Goal: Information Seeking & Learning: Check status

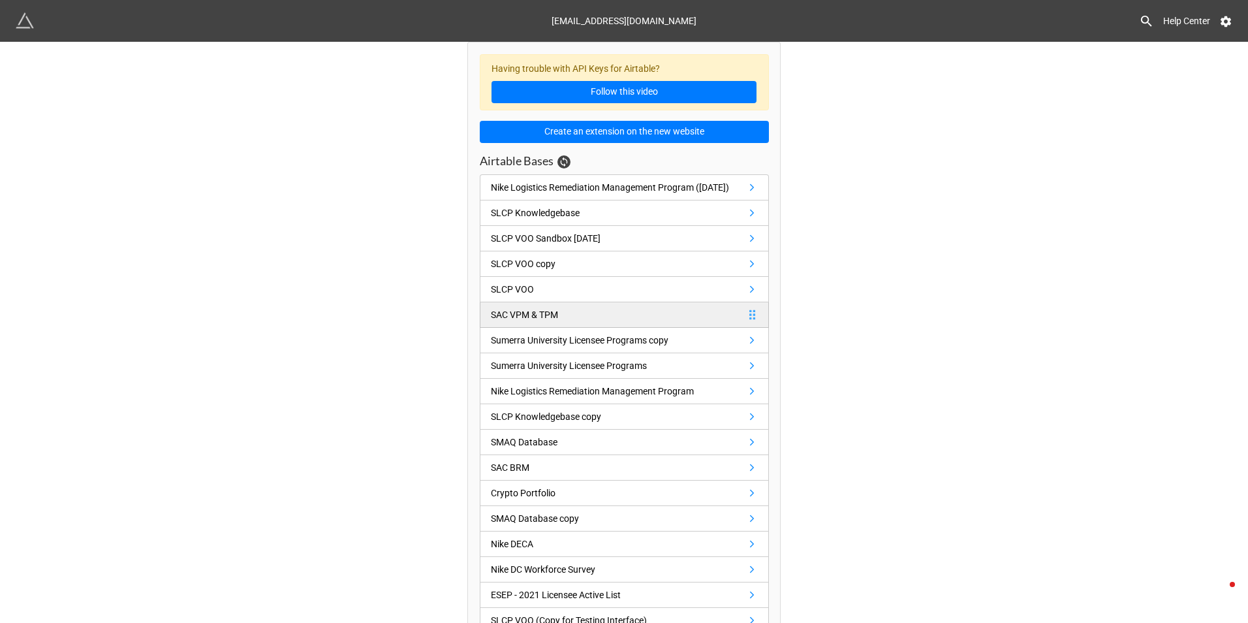
click at [531, 322] on div "SAC VPM & TPM" at bounding box center [524, 315] width 67 height 14
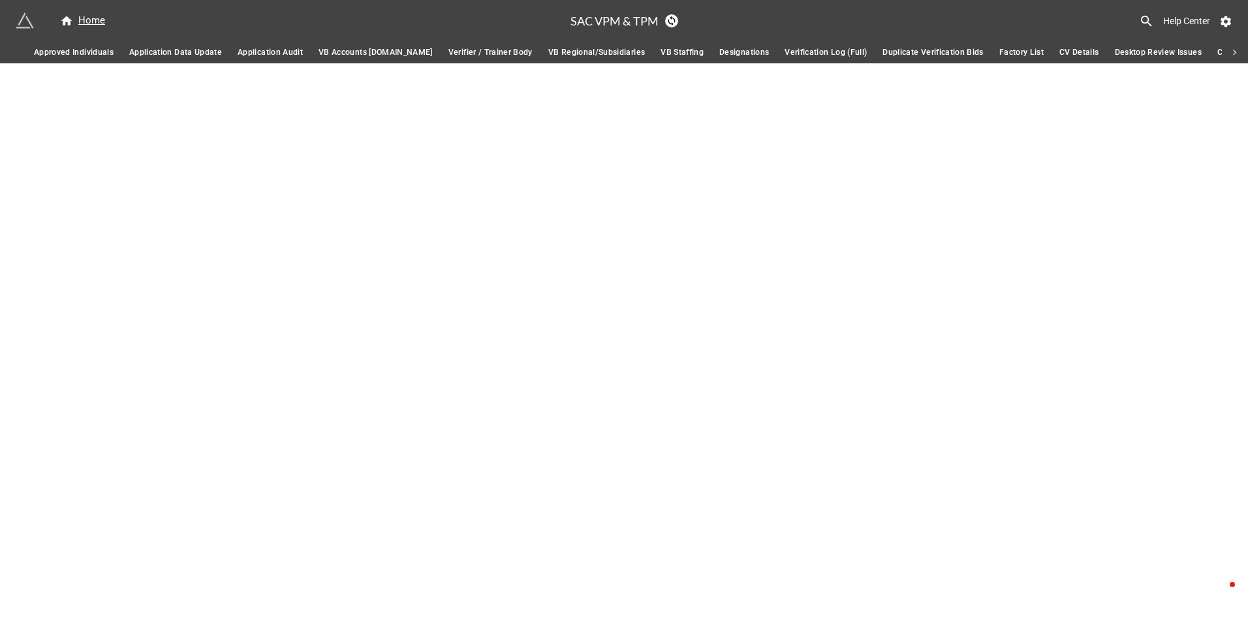
scroll to position [0, 4537]
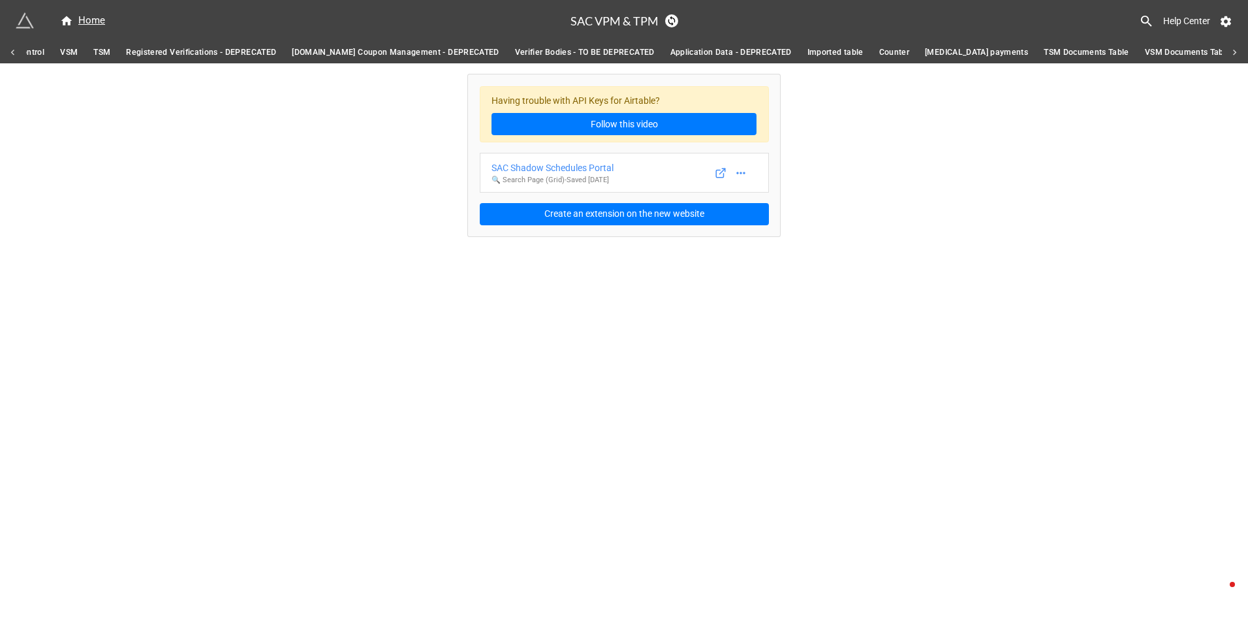
click at [14, 54] on icon at bounding box center [13, 53] width 12 height 12
click at [12, 54] on icon at bounding box center [12, 53] width 3 height 6
click at [12, 54] on icon at bounding box center [13, 53] width 12 height 12
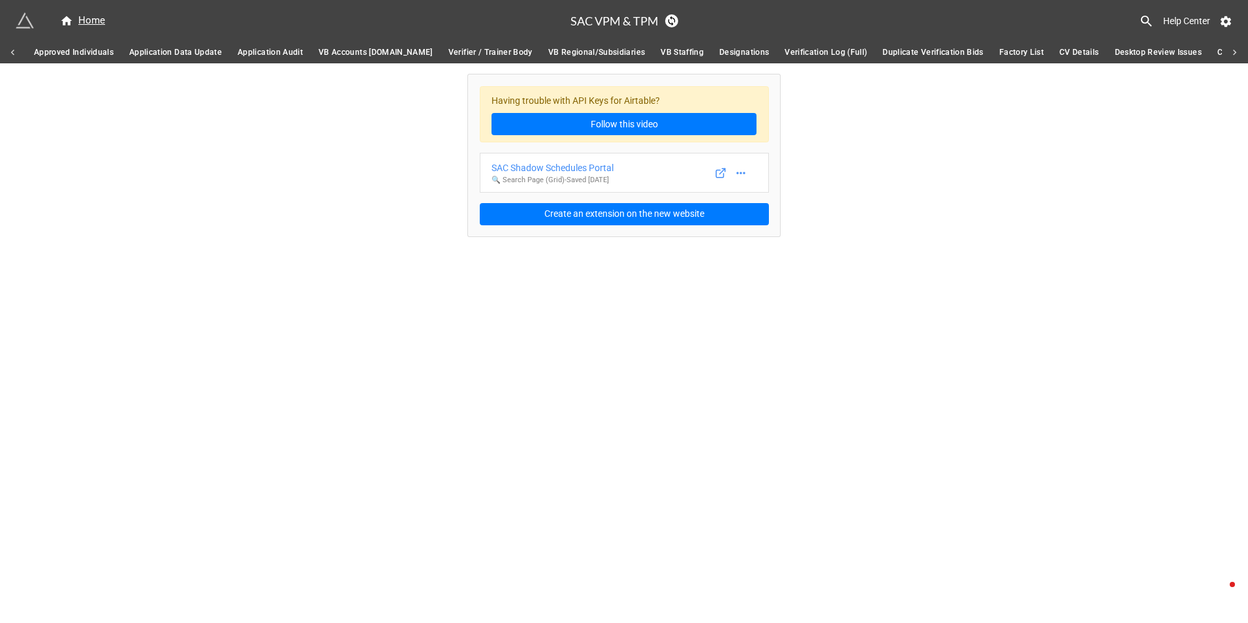
scroll to position [0, 0]
click at [12, 54] on div "Approved Individuals Application Data Update Application Audit VB Accounts Higg…" at bounding box center [624, 53] width 1248 height 22
click at [43, 54] on span "Approved Individuals" at bounding box center [74, 53] width 80 height 14
click at [539, 165] on div "Search of SAC FEM Verifiers" at bounding box center [557, 168] width 130 height 14
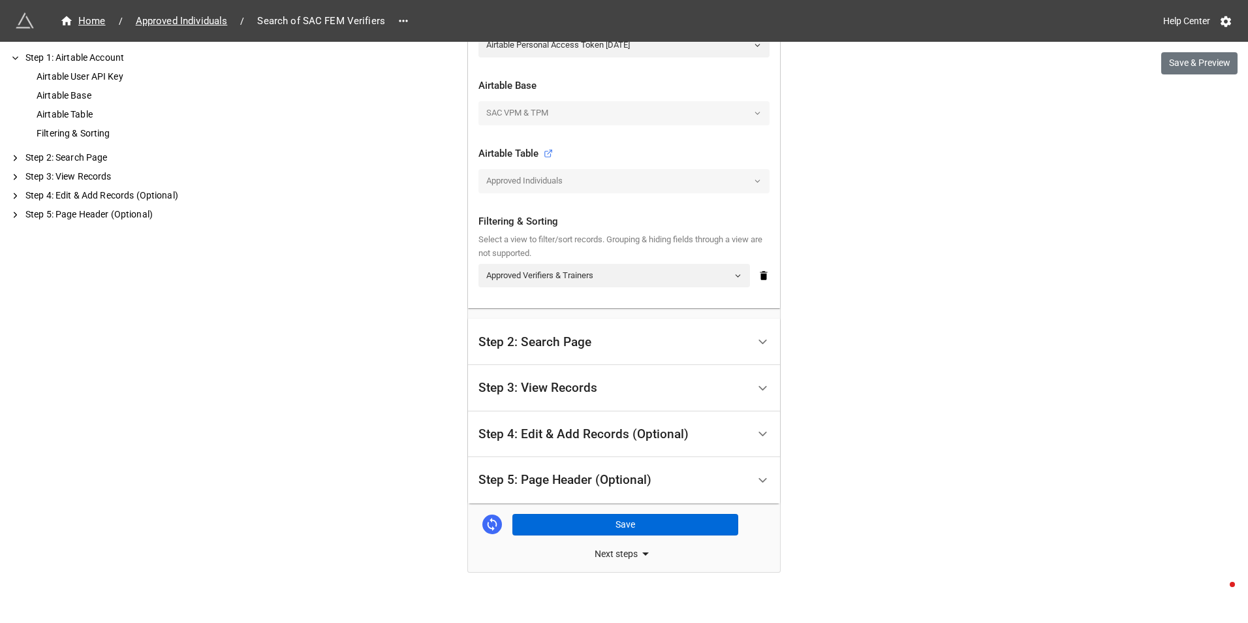
scroll to position [368, 0]
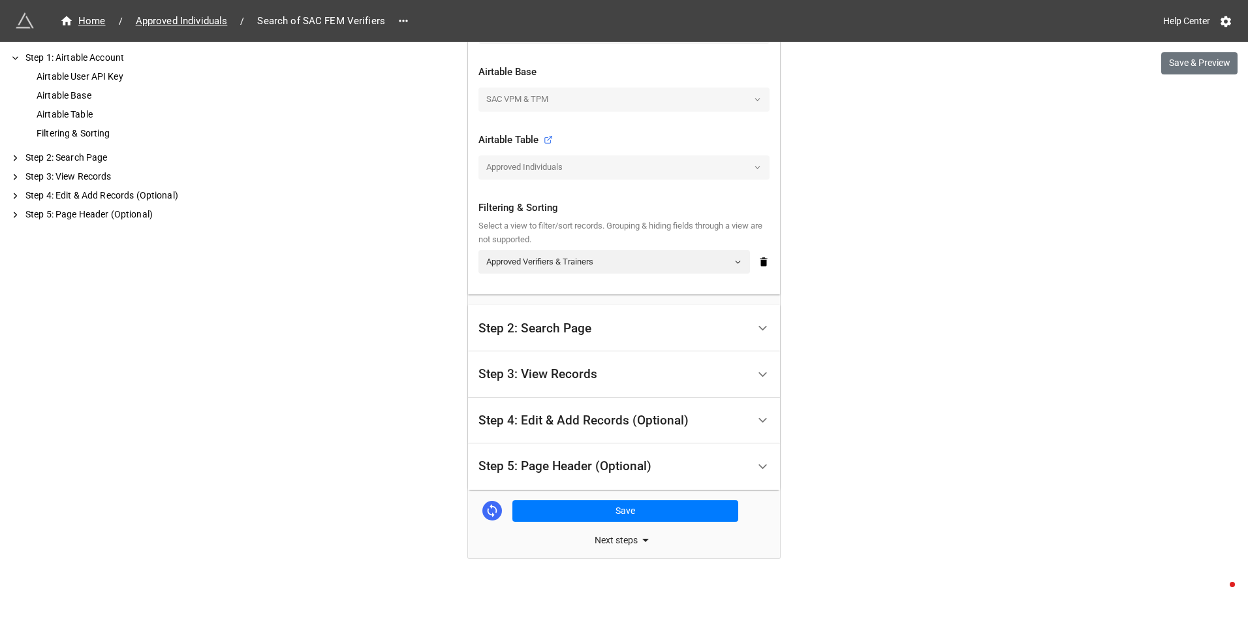
click at [638, 537] on icon at bounding box center [646, 540] width 16 height 16
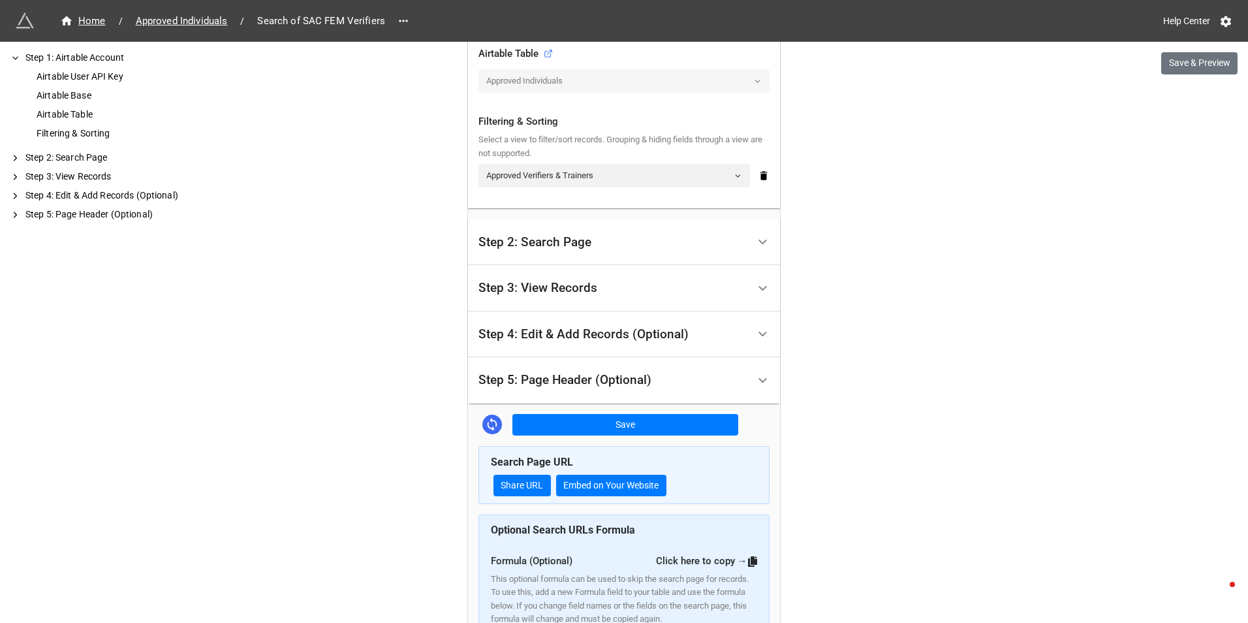
scroll to position [637, 0]
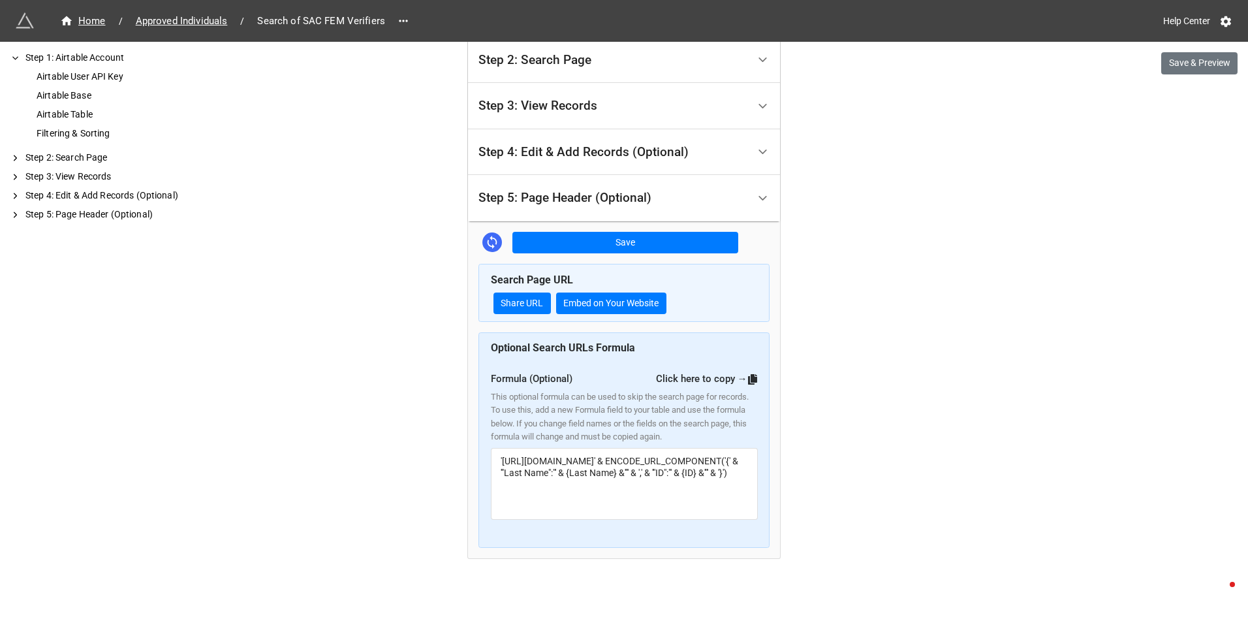
click at [674, 380] on link "Click here to copy →" at bounding box center [707, 379] width 102 height 12
click at [524, 302] on link "Share URL" at bounding box center [522, 304] width 57 height 22
